Goal: Information Seeking & Learning: Learn about a topic

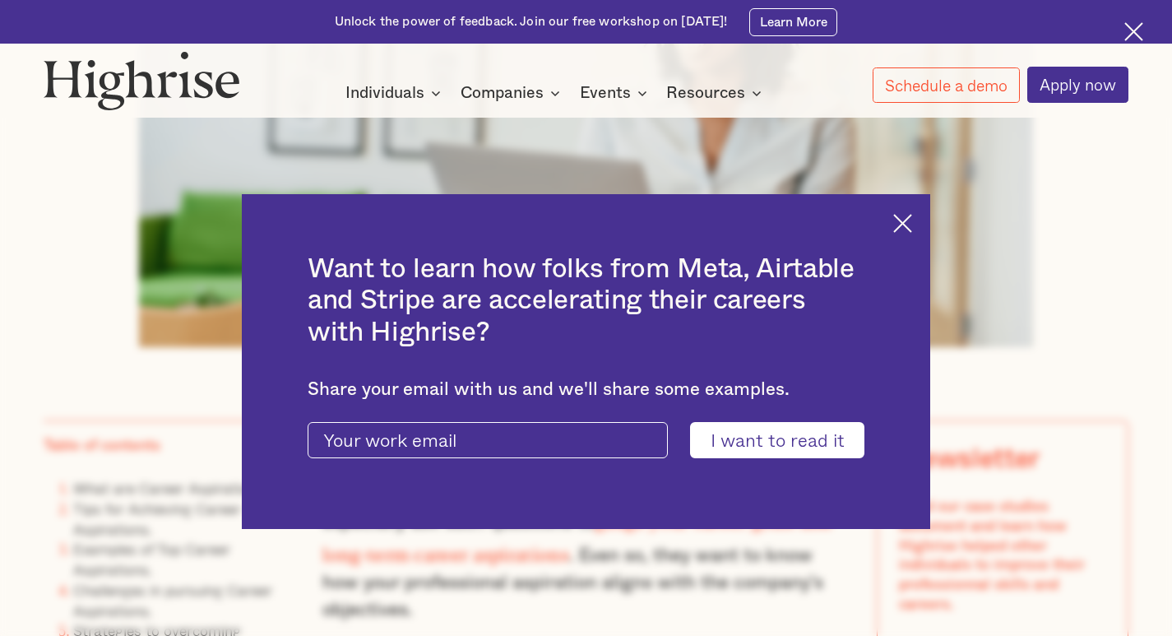
scroll to position [905, 0]
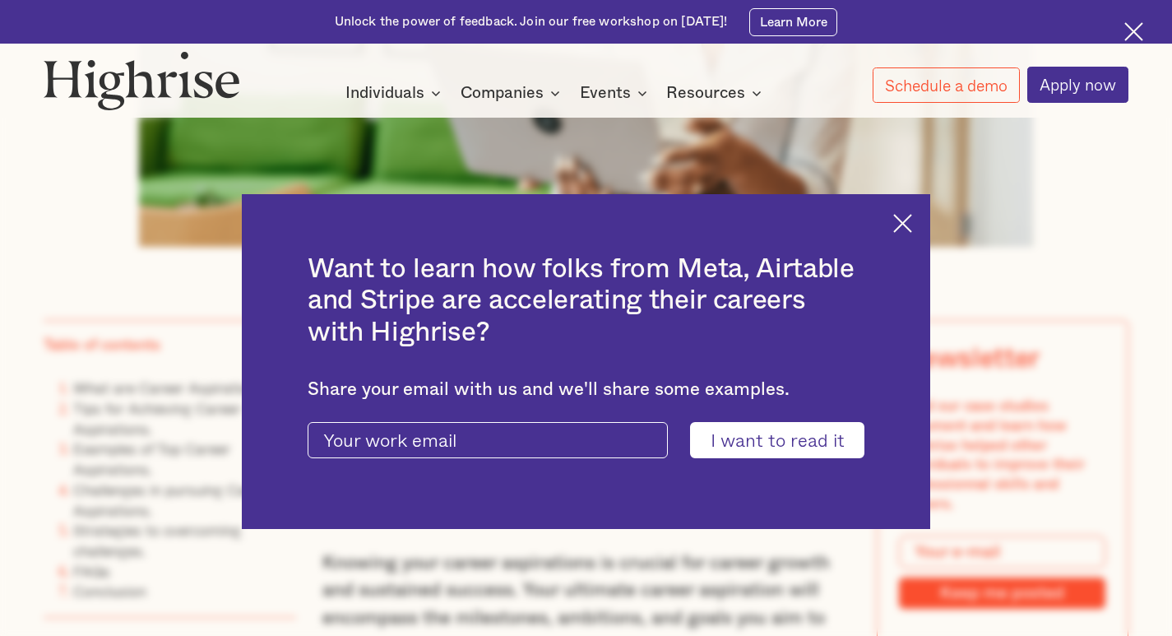
click at [923, 228] on div "Want to learn how folks from Meta, Airtable and Stripe are accelerating their c…" at bounding box center [586, 361] width 689 height 335
click at [910, 216] on img at bounding box center [903, 223] width 19 height 19
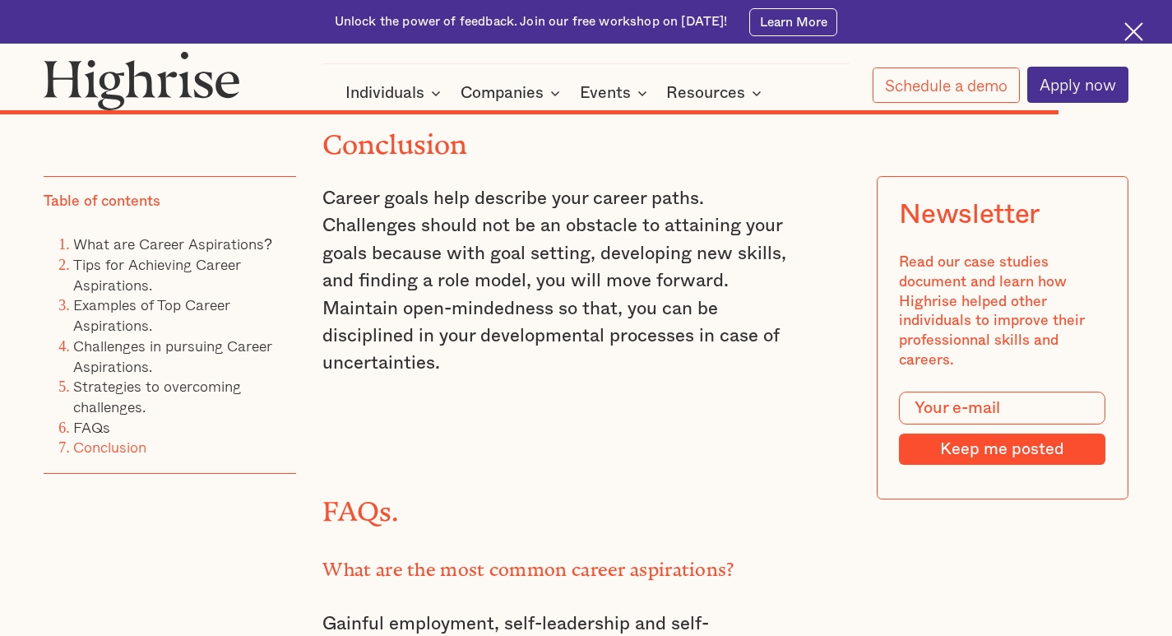
scroll to position [13247, 0]
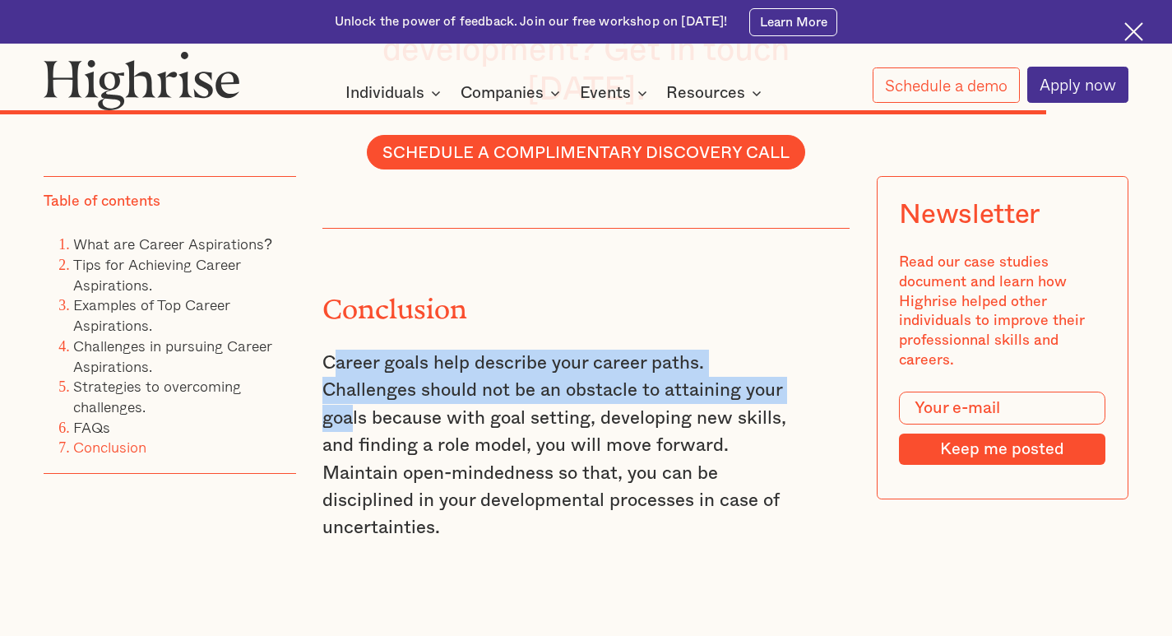
drag, startPoint x: 327, startPoint y: 282, endPoint x: 346, endPoint y: 328, distance: 49.8
click at [346, 350] on p "Career goals help describe your career paths. Challenges should not be an obsta…" at bounding box center [560, 446] width 474 height 193
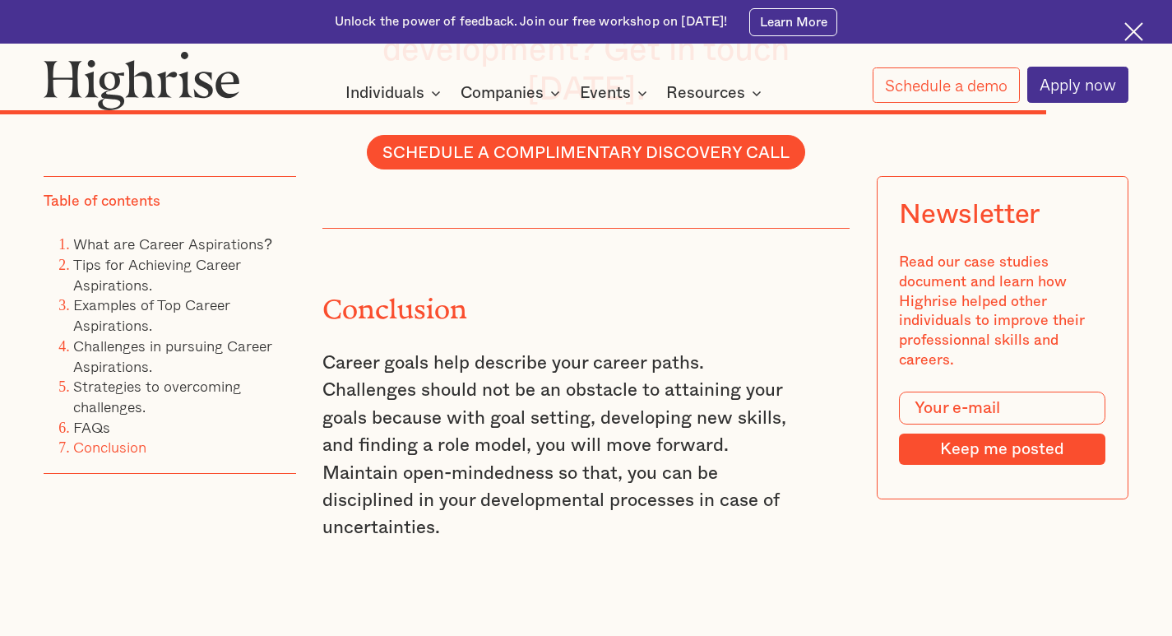
click at [364, 351] on p "Career goals help describe your career paths. Challenges should not be an obsta…" at bounding box center [560, 446] width 474 height 193
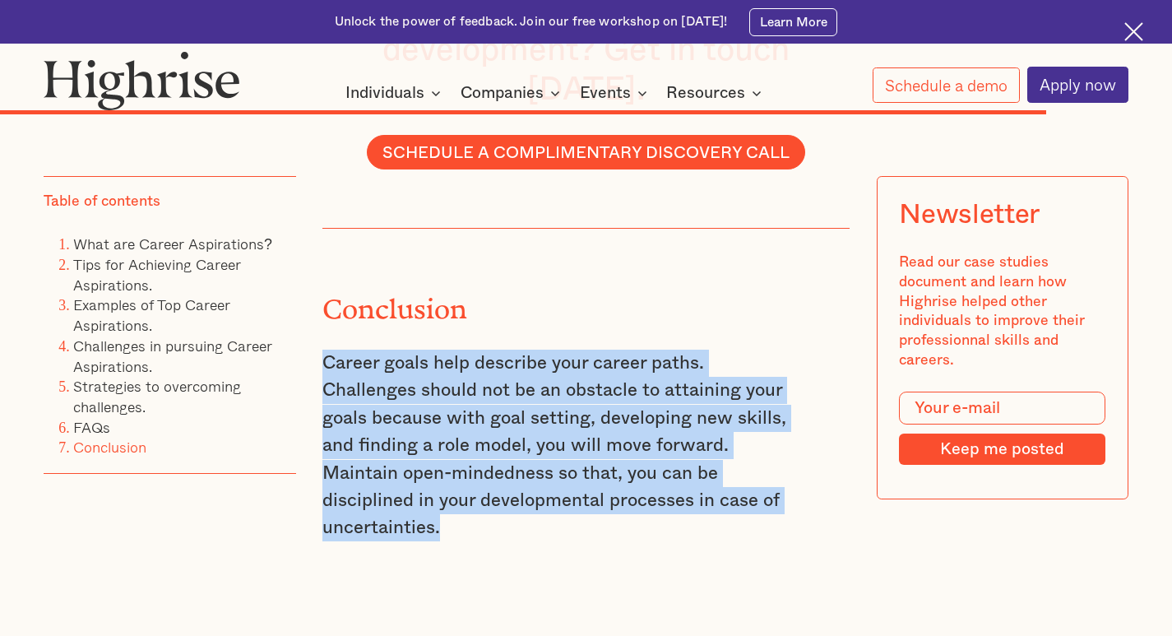
drag, startPoint x: 323, startPoint y: 276, endPoint x: 447, endPoint y: 447, distance: 211.5
click at [447, 447] on p "Career goals help describe your career paths. Challenges should not be an obsta…" at bounding box center [560, 446] width 474 height 193
copy p "Career goals help describe your career paths. Challenges should not be an obsta…"
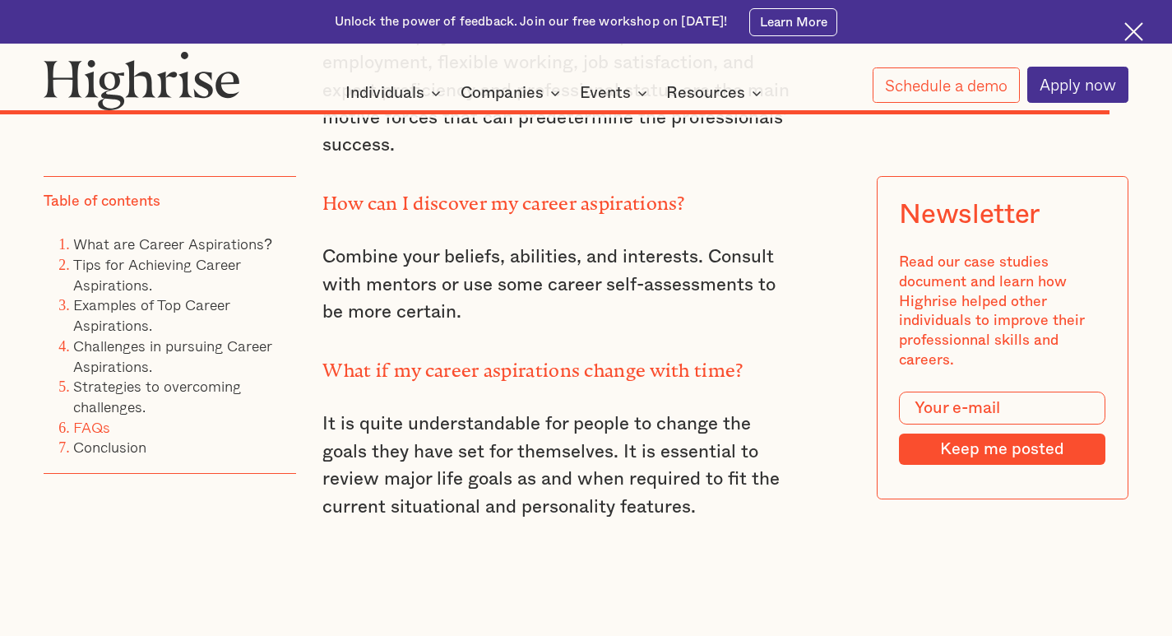
scroll to position [13978, 0]
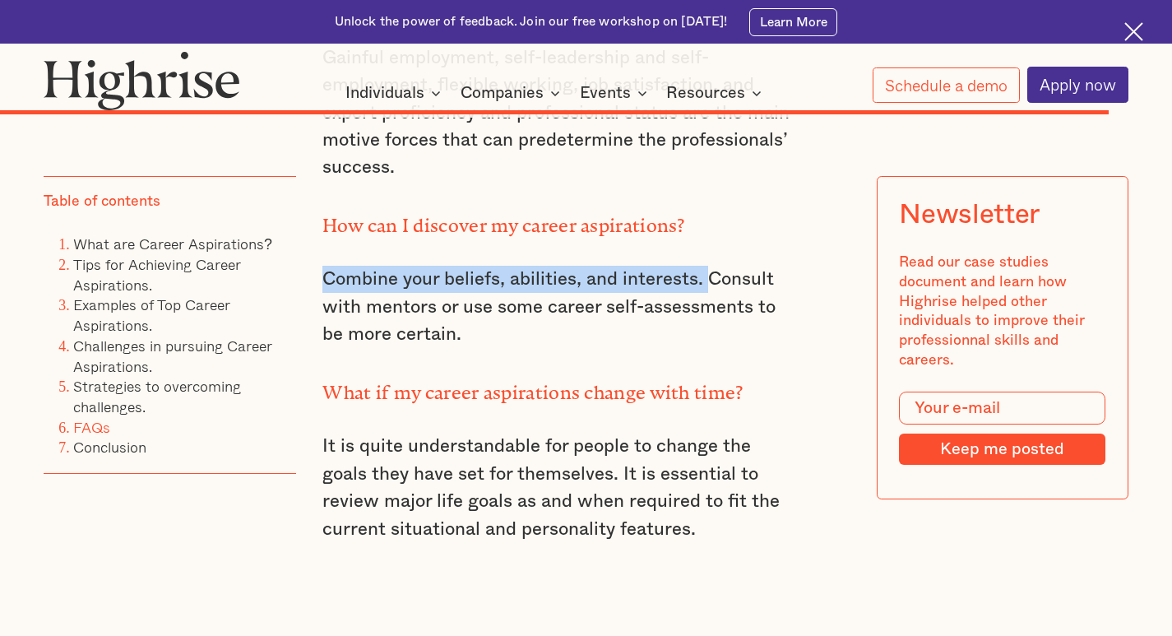
drag, startPoint x: 320, startPoint y: 189, endPoint x: 705, endPoint y: 202, distance: 385.3
click at [705, 266] on p "Combine your beliefs, abilities, and interests. Consult with mentors or use som…" at bounding box center [560, 307] width 474 height 82
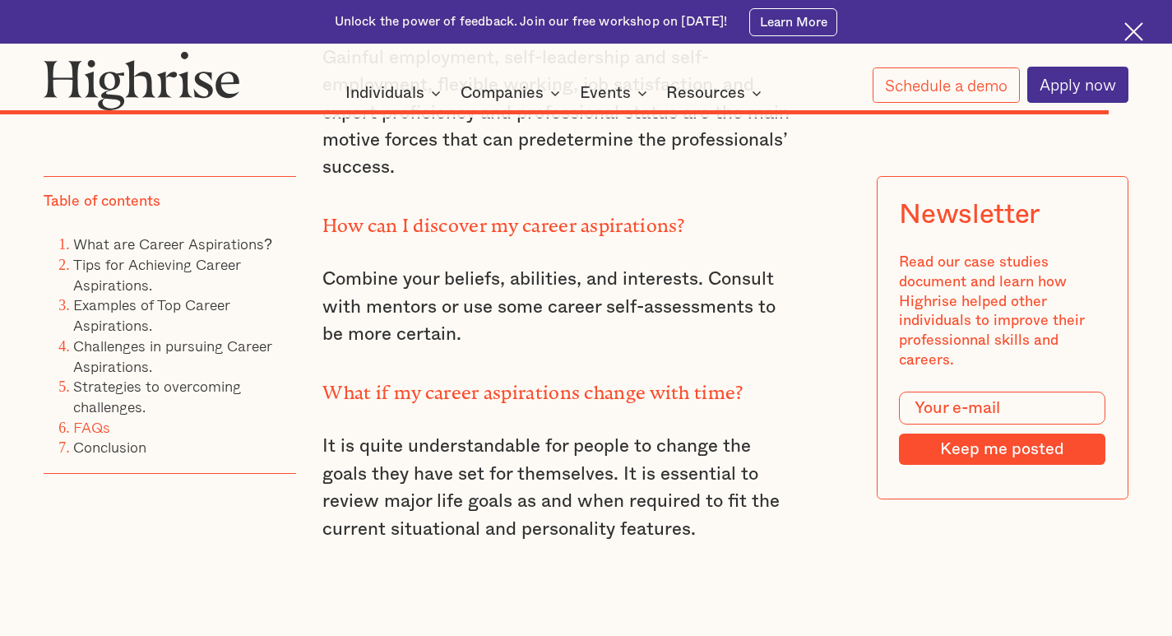
click at [646, 281] on div "Conclusion Career goals help describe your career paths. Challenges should not …" at bounding box center [560, 33] width 474 height 1070
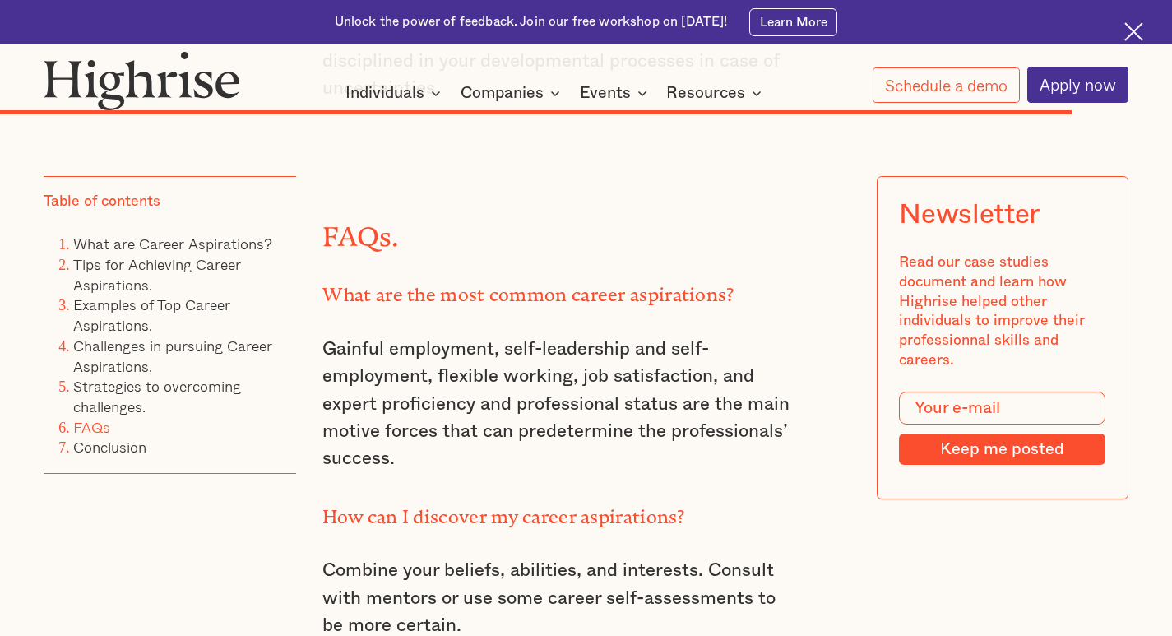
scroll to position [13813, 0]
